Goal: Task Accomplishment & Management: Manage account settings

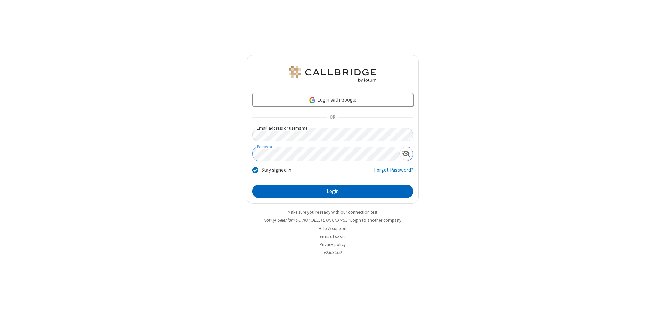
click at [332, 191] on button "Login" at bounding box center [332, 192] width 161 height 14
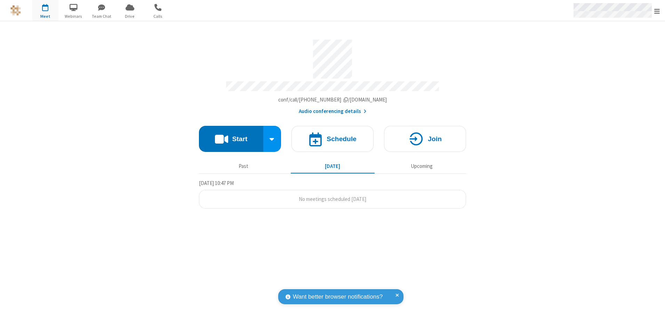
click at [657, 11] on span "Open menu" at bounding box center [657, 11] width 6 height 7
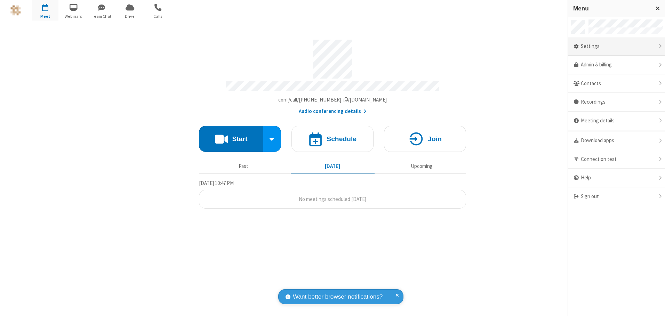
click at [616, 46] on div "Settings" at bounding box center [616, 46] width 97 height 19
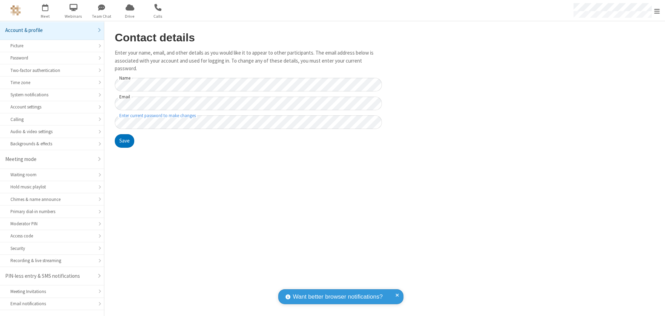
scroll to position [12, 0]
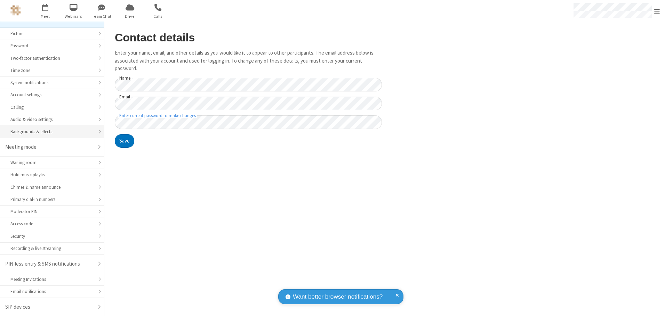
click at [49, 132] on div "Backgrounds & effects" at bounding box center [51, 131] width 83 height 7
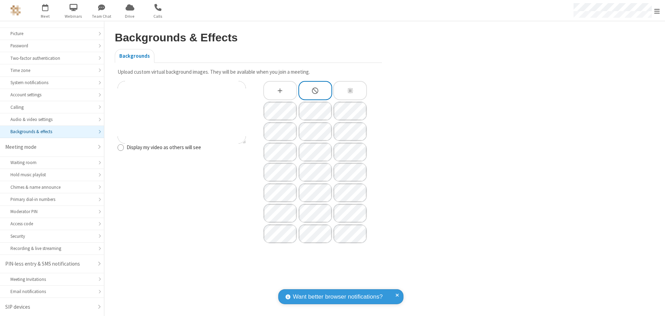
type input "C:\fakepath\virtual_background_test.jpg"
